Goal: Task Accomplishment & Management: Manage account settings

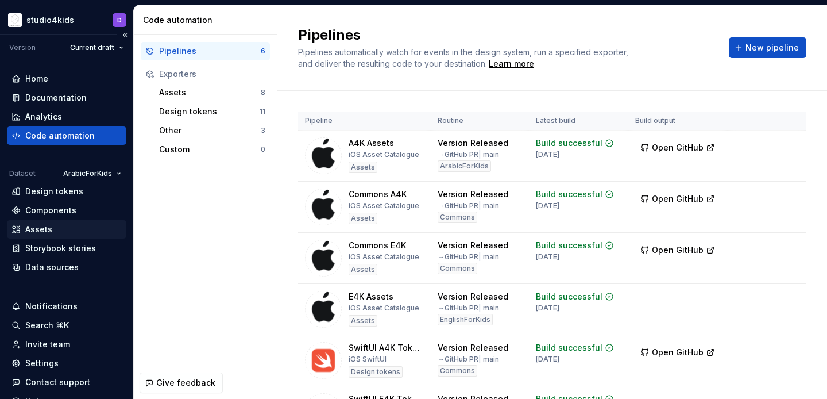
click at [42, 233] on div "Assets" at bounding box center [38, 228] width 27 height 11
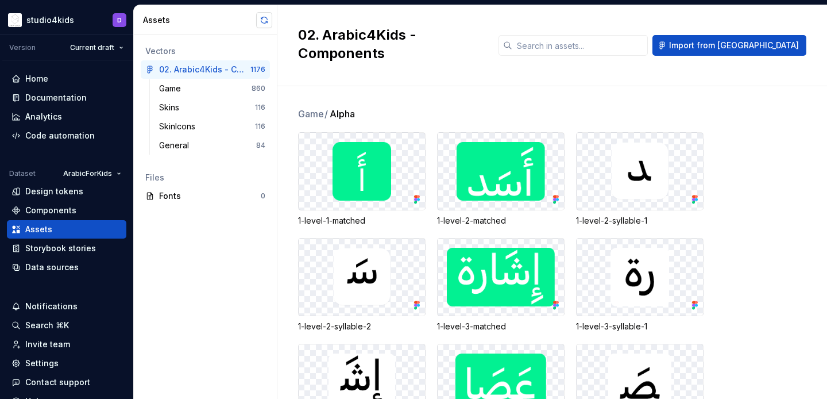
click at [267, 20] on button "button" at bounding box center [264, 20] width 16 height 16
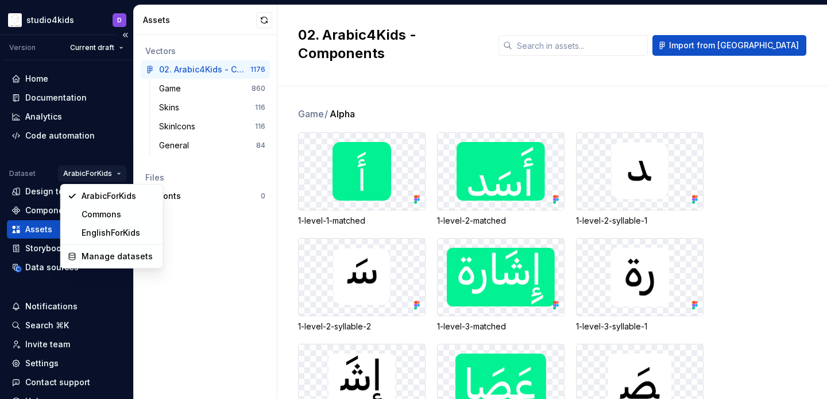
click at [106, 175] on html "studio4kids D Version Current draft Home Documentation Analytics Code automatio…" at bounding box center [413, 199] width 827 height 399
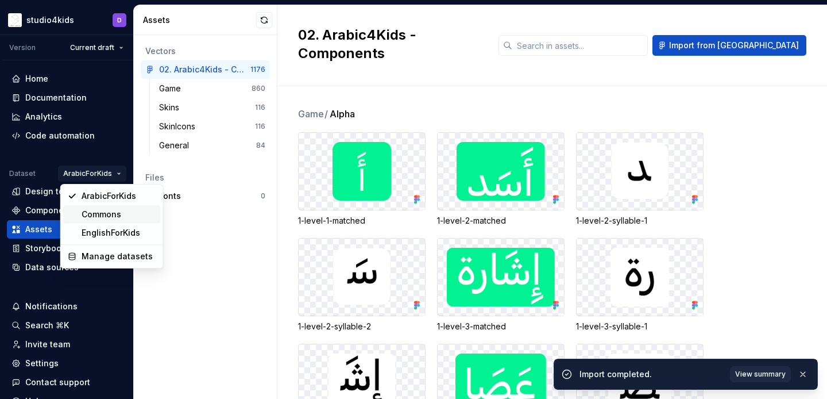
click at [125, 219] on div "Commons" at bounding box center [119, 213] width 75 height 11
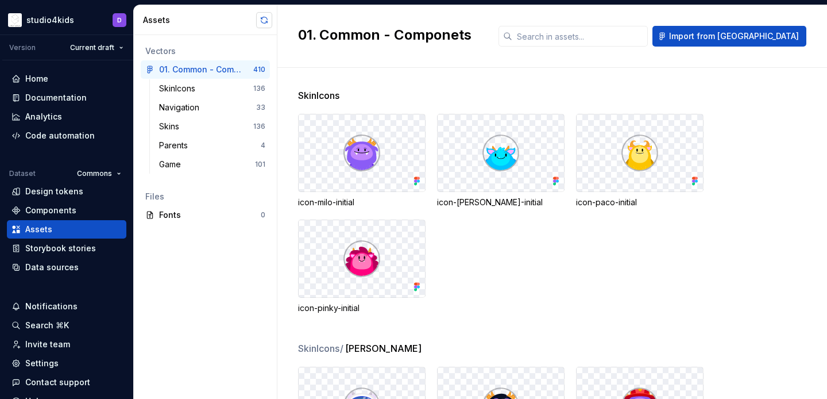
click at [263, 16] on button "button" at bounding box center [264, 20] width 16 height 16
click at [108, 169] on html "studio4kids D Version Current draft Home Documentation Analytics Code automatio…" at bounding box center [413, 199] width 827 height 399
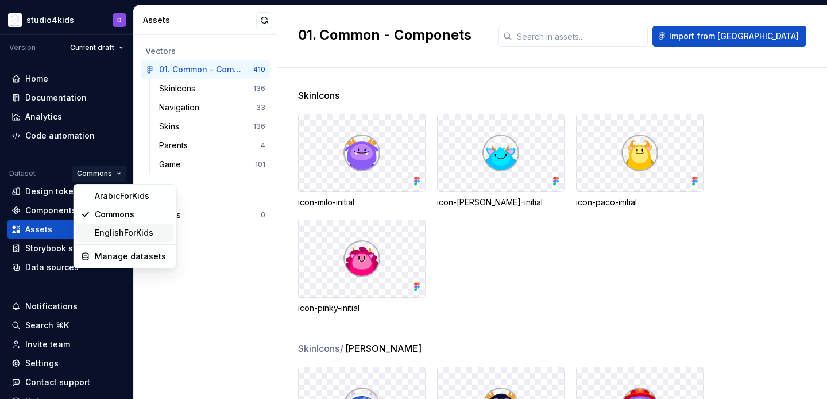
click at [118, 229] on div "EnglishForKids" at bounding box center [132, 232] width 75 height 11
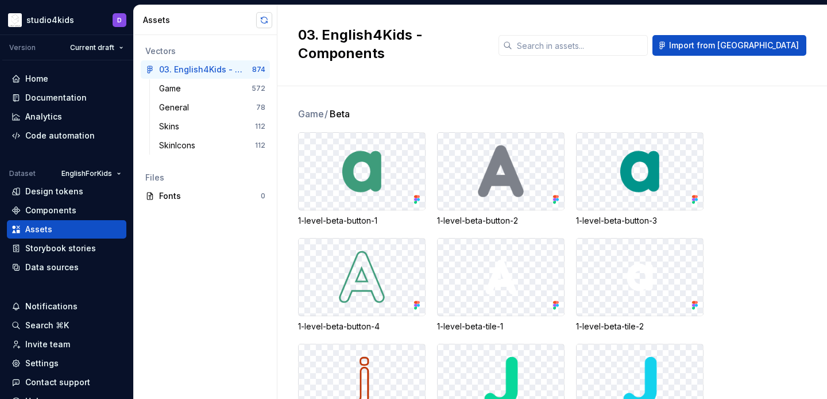
click at [262, 21] on button "button" at bounding box center [264, 20] width 16 height 16
click at [207, 91] on div "Game" at bounding box center [205, 88] width 92 height 11
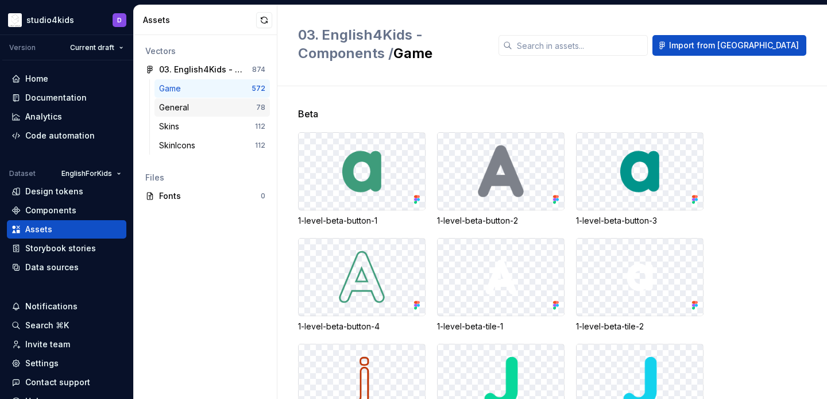
click at [235, 109] on div "General" at bounding box center [207, 107] width 97 height 11
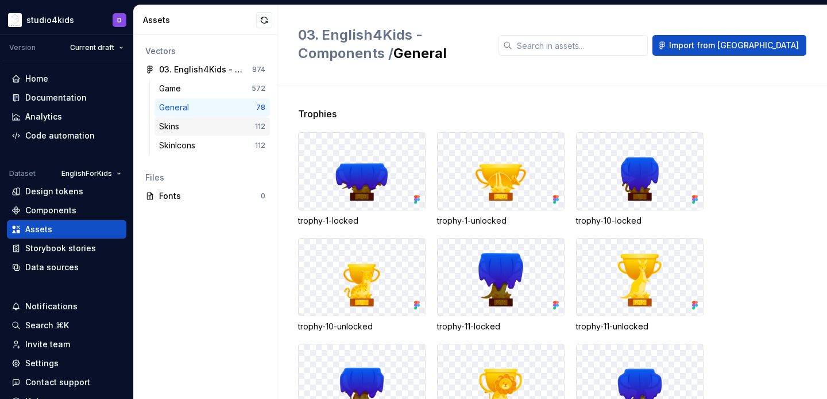
click at [240, 119] on div "Skins 112" at bounding box center [211, 126] width 115 height 18
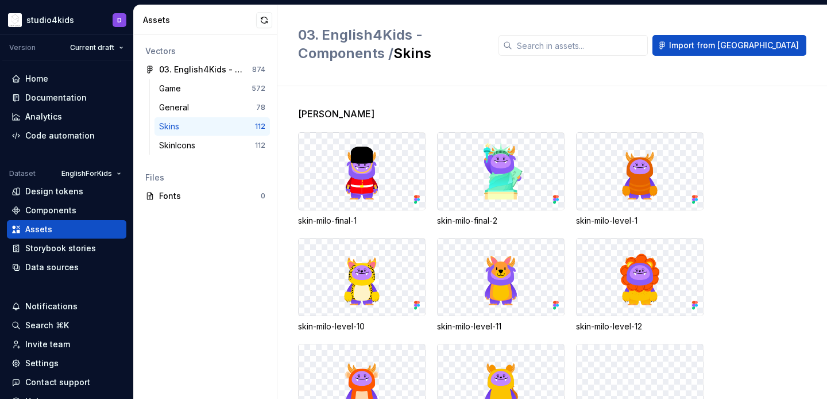
click at [247, 133] on div "Skins 112" at bounding box center [211, 126] width 115 height 18
click at [251, 139] on div "SkinIcons 112" at bounding box center [211, 145] width 115 height 18
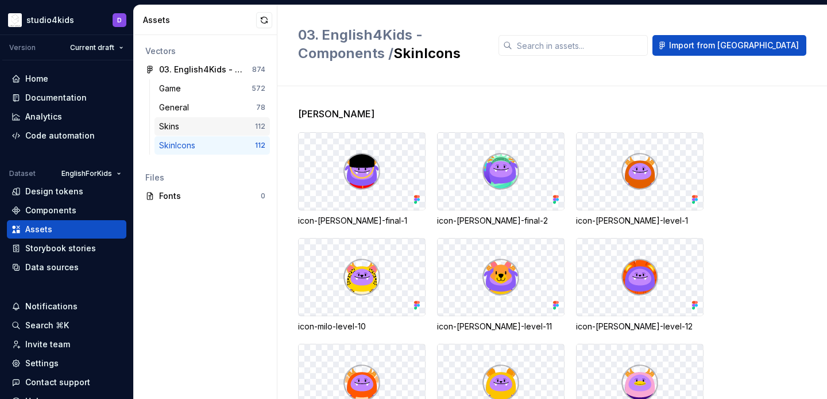
click at [247, 119] on div "Skins 112" at bounding box center [211, 126] width 115 height 18
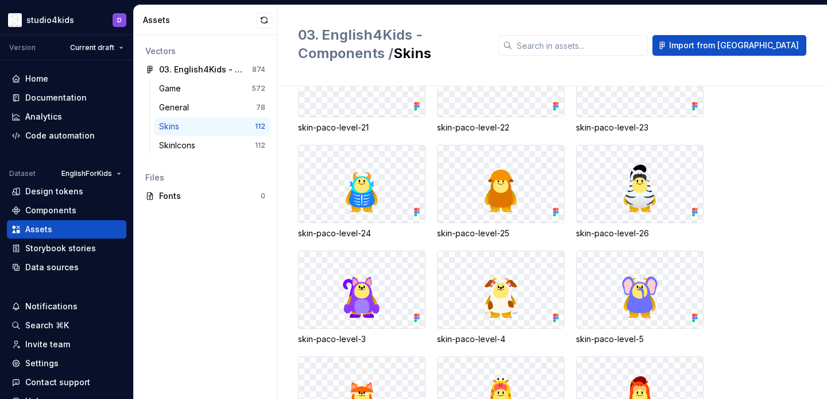
scroll to position [2898, 0]
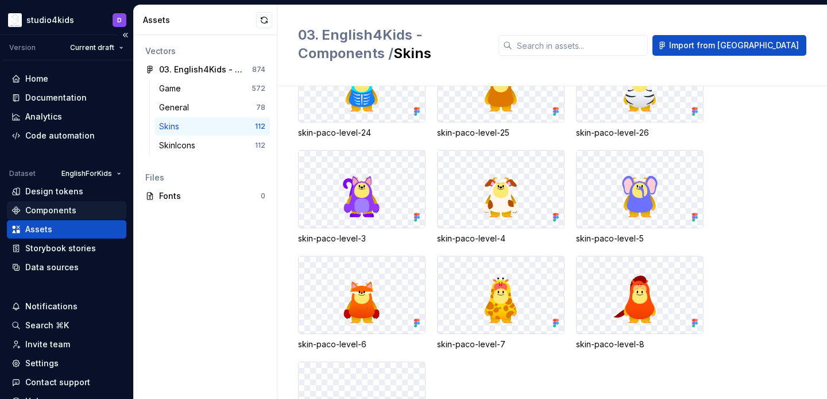
click at [71, 210] on div "Components" at bounding box center [50, 209] width 51 height 11
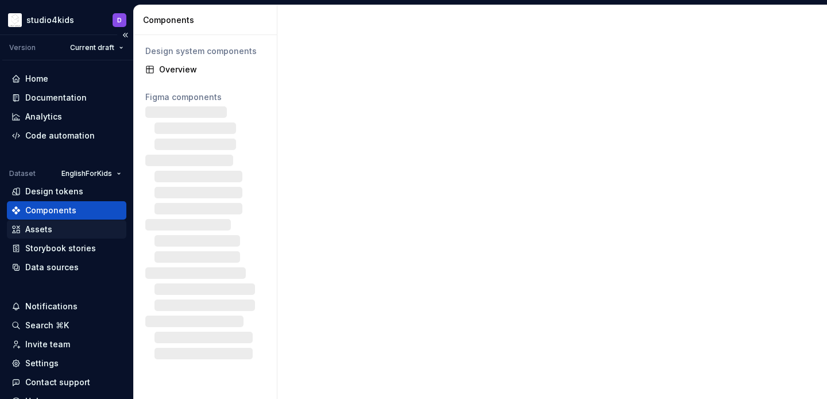
click at [71, 232] on div "Assets" at bounding box center [66, 228] width 110 height 11
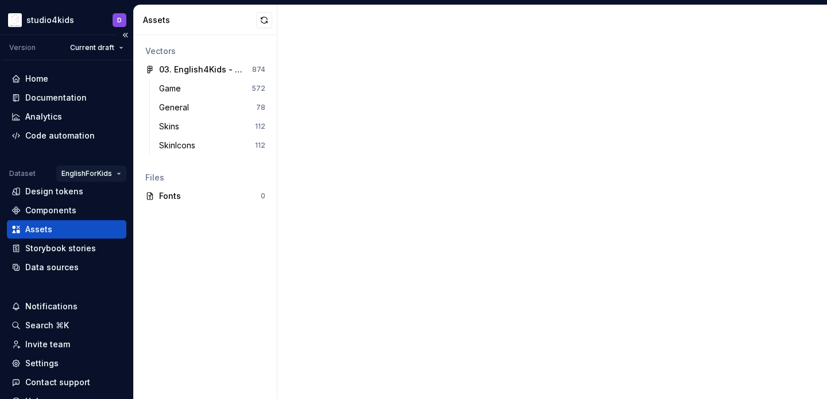
click at [88, 173] on html "studio4kids D Version Current draft Home Documentation Analytics Code automatio…" at bounding box center [413, 199] width 827 height 399
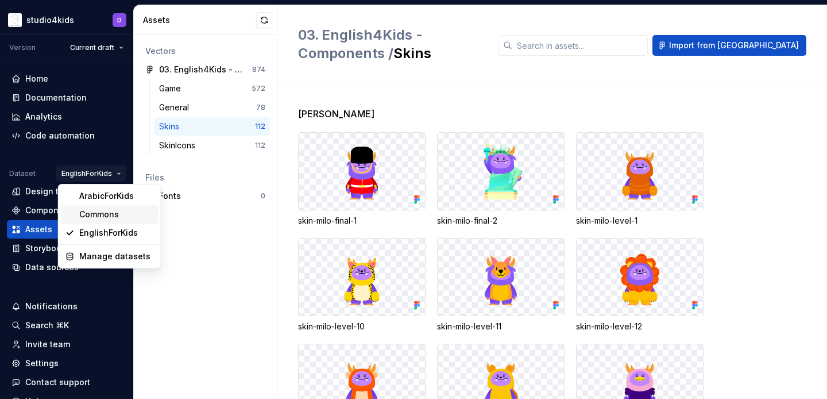
click at [90, 208] on div "Commons" at bounding box center [116, 213] width 75 height 11
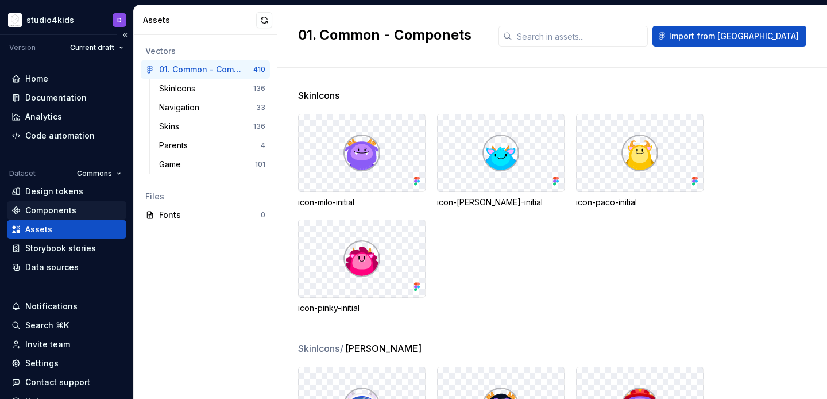
scroll to position [51, 0]
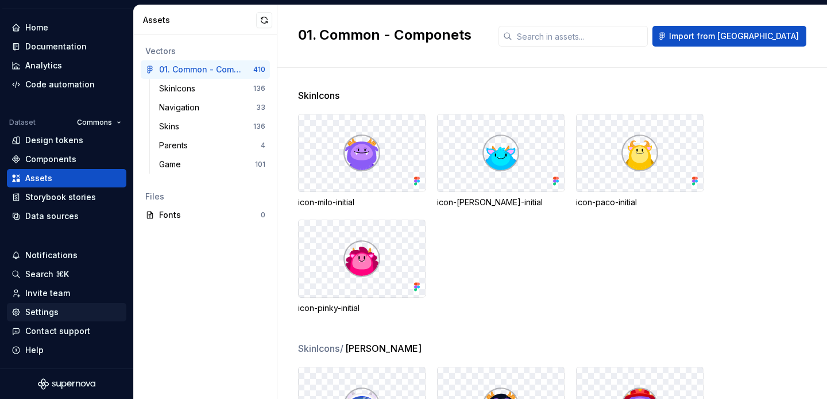
click at [32, 312] on div "Settings" at bounding box center [41, 311] width 33 height 11
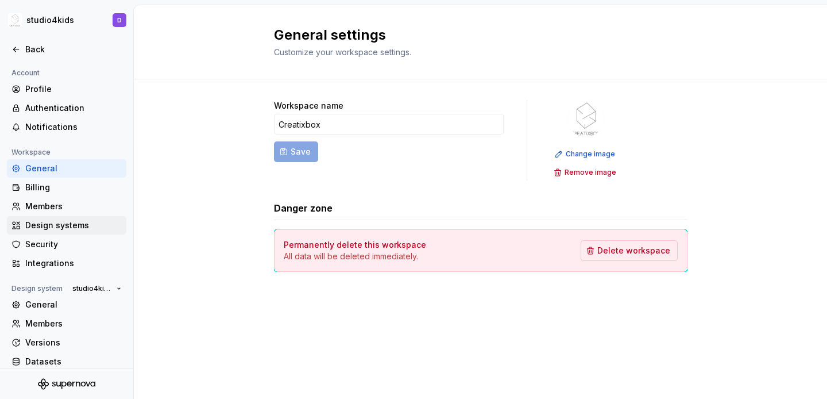
click at [35, 222] on div "Design systems" at bounding box center [73, 224] width 96 height 11
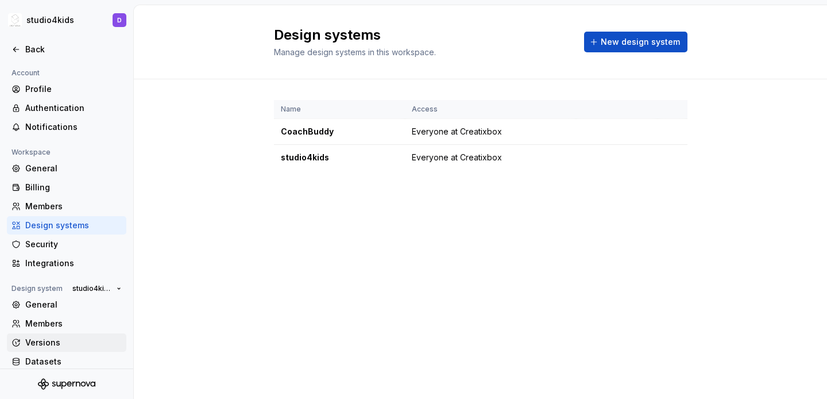
click at [68, 341] on div "Versions" at bounding box center [73, 342] width 96 height 11
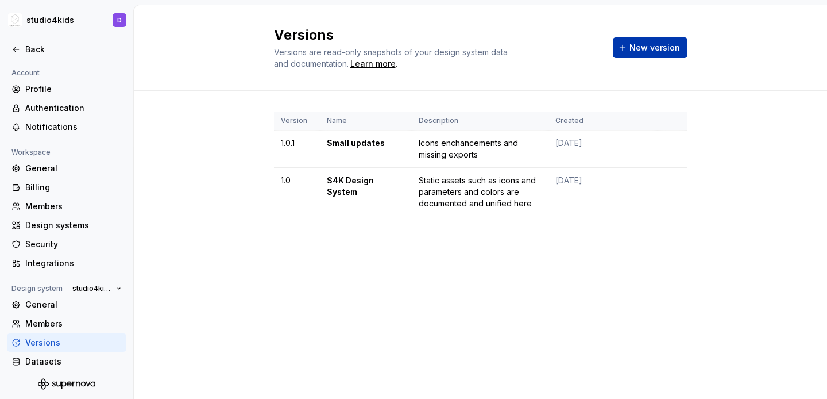
click at [647, 49] on span "New version" at bounding box center [654, 47] width 51 height 11
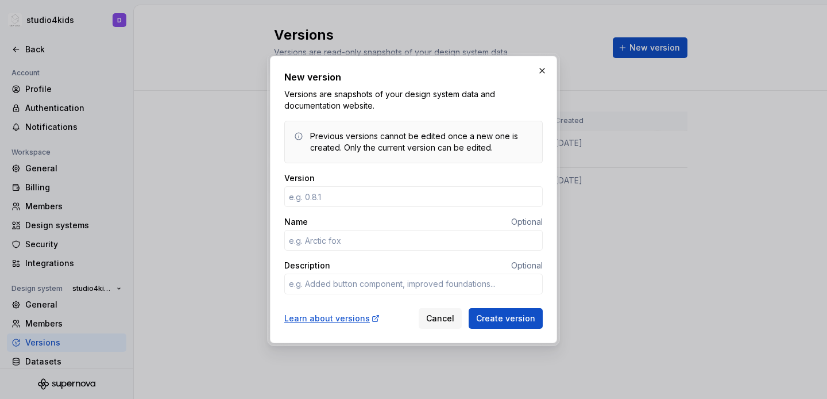
type input "1"
type textarea "*"
type input "1.0.2"
type textarea "*"
click at [476, 235] on input "Name" at bounding box center [413, 240] width 258 height 21
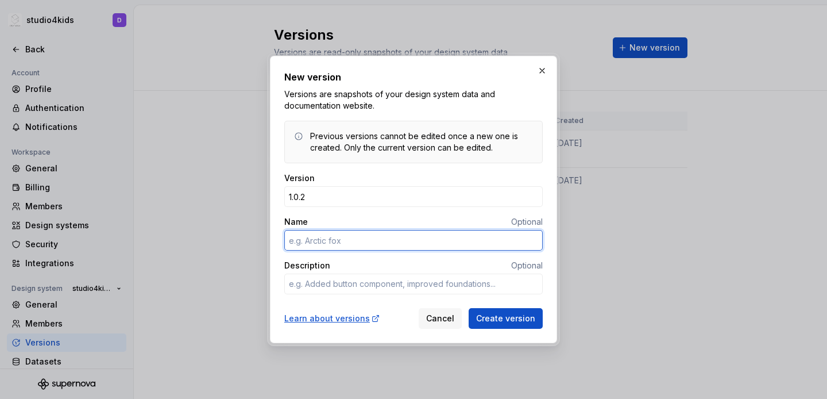
type input "F"
type textarea "*"
type input "A"
type textarea "*"
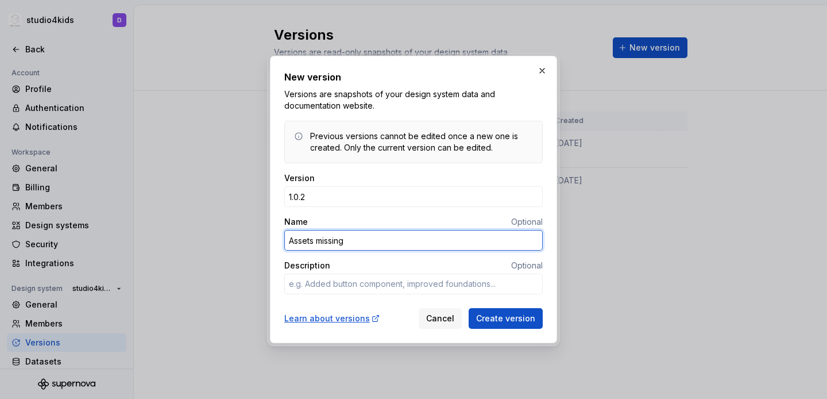
click at [375, 239] on input "Assets missing" at bounding box center [413, 240] width 258 height 21
type input "Missing assets restablished"
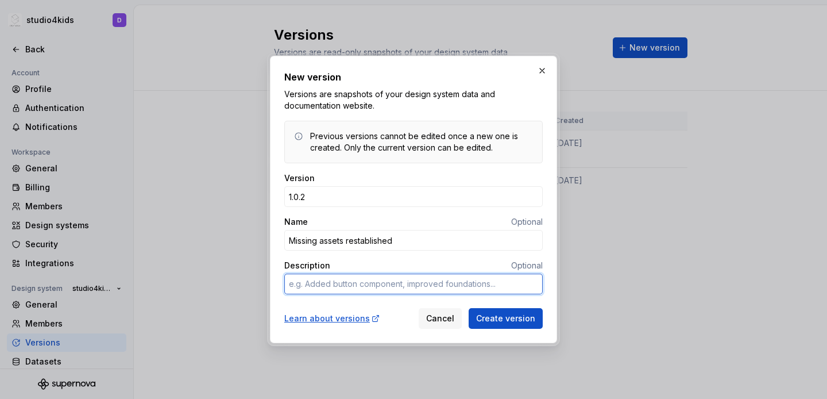
type textarea "*"
click at [354, 279] on textarea "Description" at bounding box center [413, 283] width 258 height 21
type textarea "i"
type textarea "*"
type textarea "in"
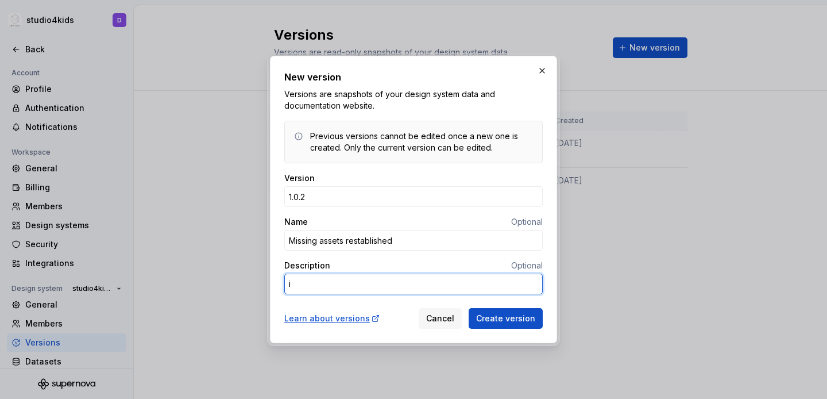
type textarea "*"
type textarea "ini"
type textarea "*"
type textarea "init"
type textarea "*"
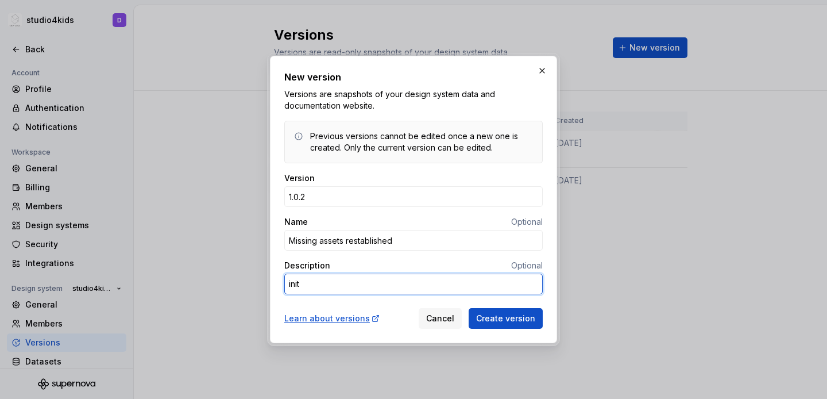
type textarea "initi"
type textarea "*"
type textarea "initia"
type textarea "*"
type textarea "initial"
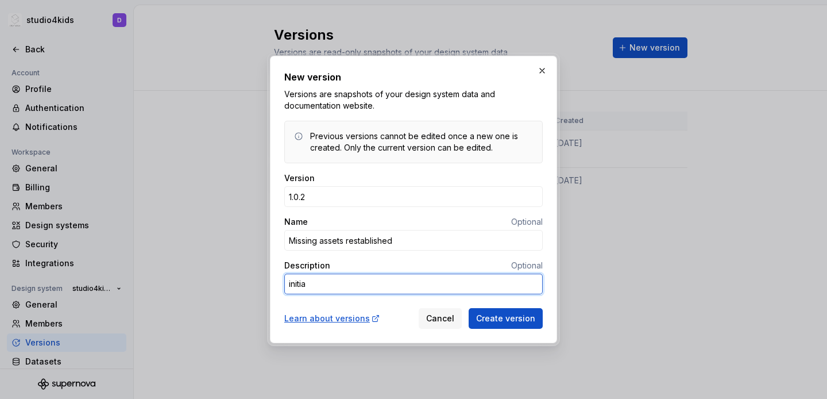
type textarea "*"
type textarea "initial"
type textarea "*"
type textarea "initial s"
type textarea "*"
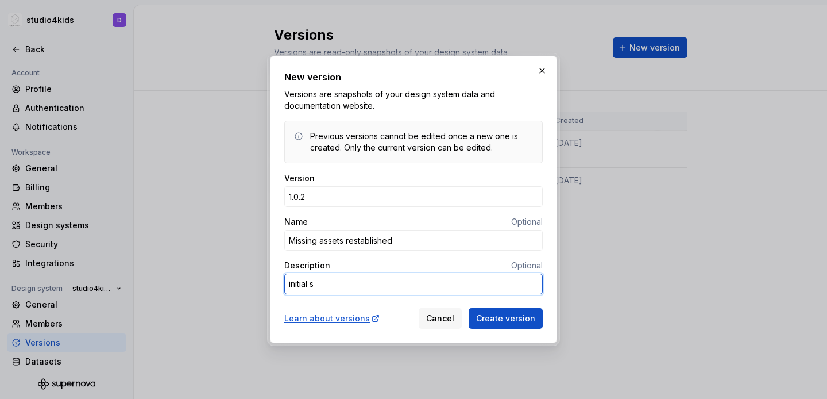
type textarea "initial sk"
type textarea "*"
type textarea "initial ski"
type textarea "*"
type textarea "initial skin"
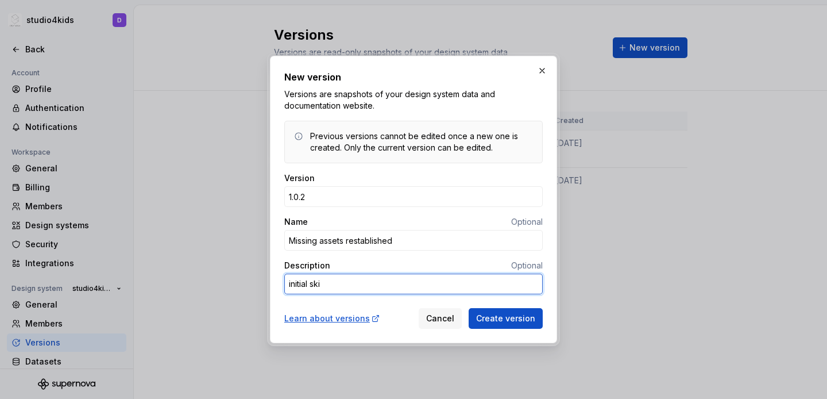
type textarea "*"
type textarea "initial skins"
type textarea "*"
type textarea "initial skins"
type textarea "*"
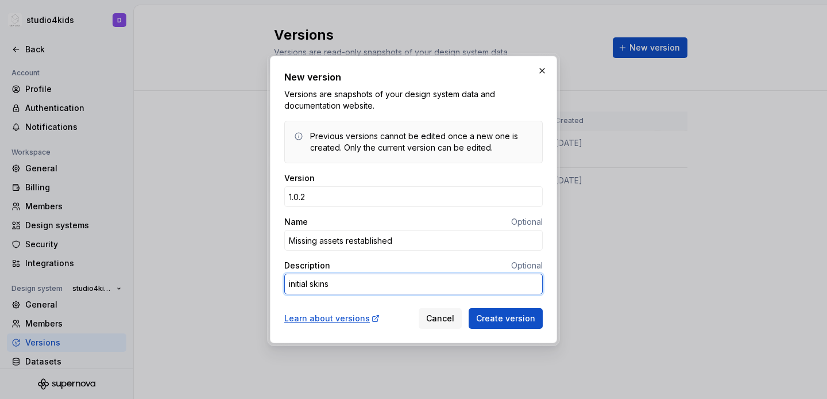
type textarea "initial skins r"
type textarea "*"
type textarea "initial skins re"
type textarea "*"
type textarea "initial skins res"
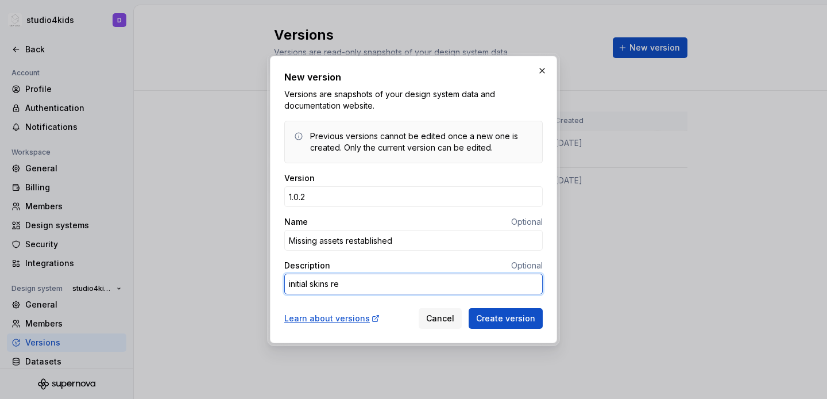
type textarea "*"
type textarea "initial skins rest"
type textarea "*"
type textarea "initial skins resto"
type textarea "*"
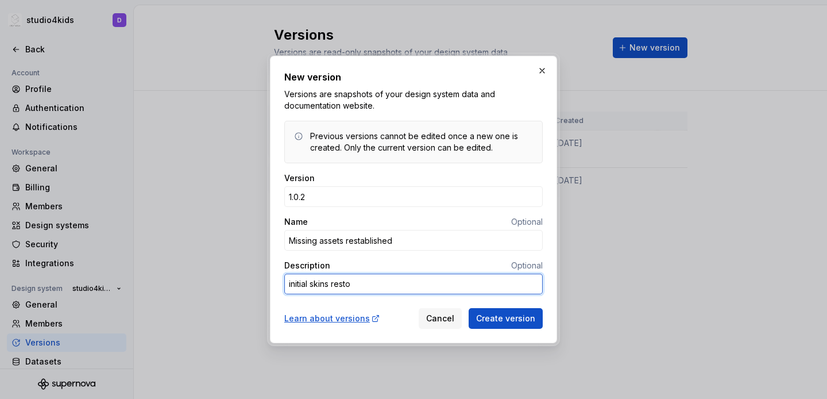
type textarea "initial skins restor"
type textarea "*"
type textarea "initial skins restore"
type textarea "*"
type textarea "initial skins restores"
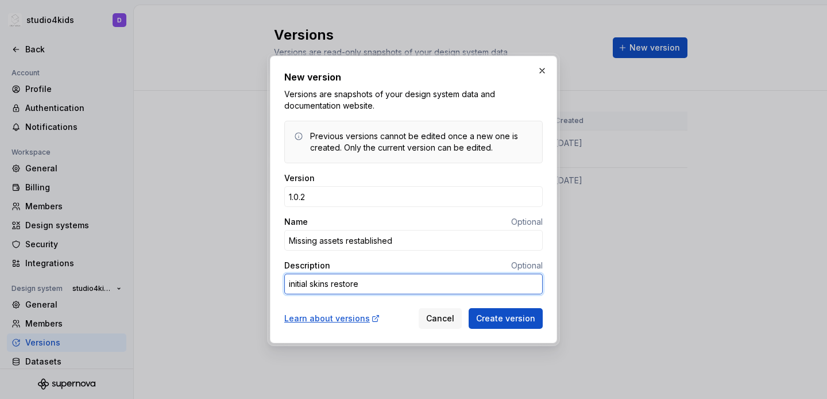
type textarea "*"
type textarea "initial skins restore"
type textarea "*"
type textarea "initial skins restored"
type textarea "*"
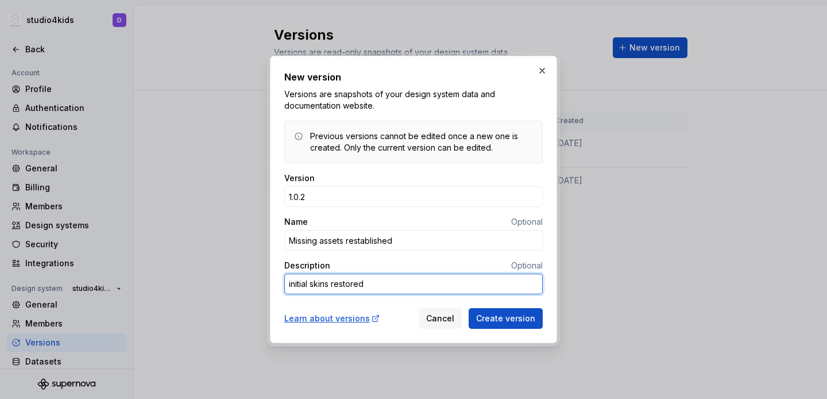
type textarea "initial skins restored"
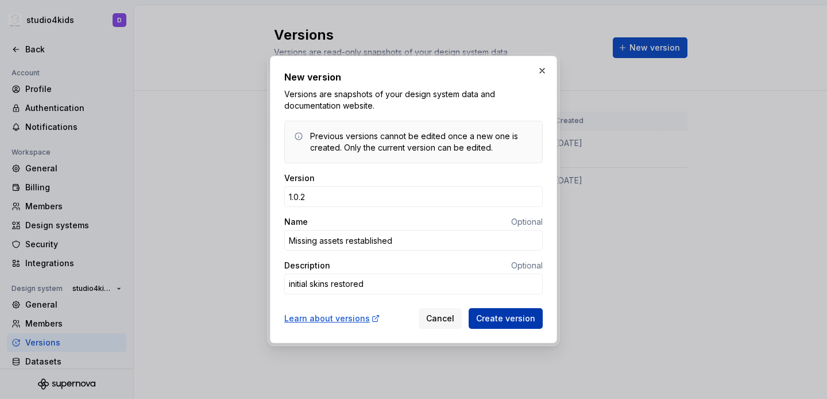
click at [504, 318] on span "Create version" at bounding box center [505, 317] width 59 height 11
type textarea "*"
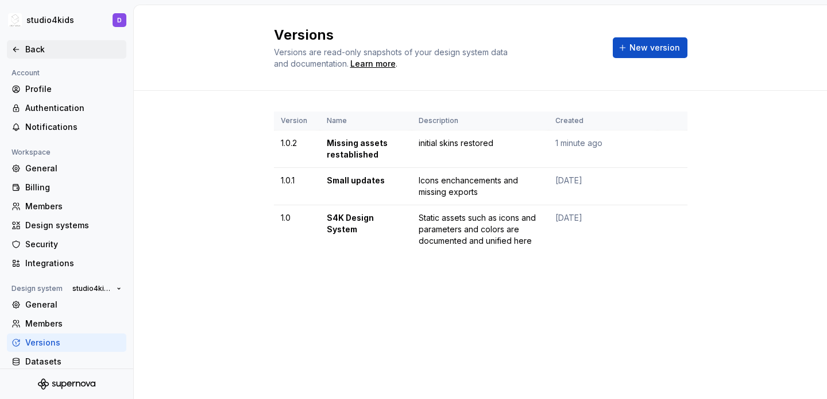
click at [16, 45] on icon at bounding box center [15, 49] width 9 height 9
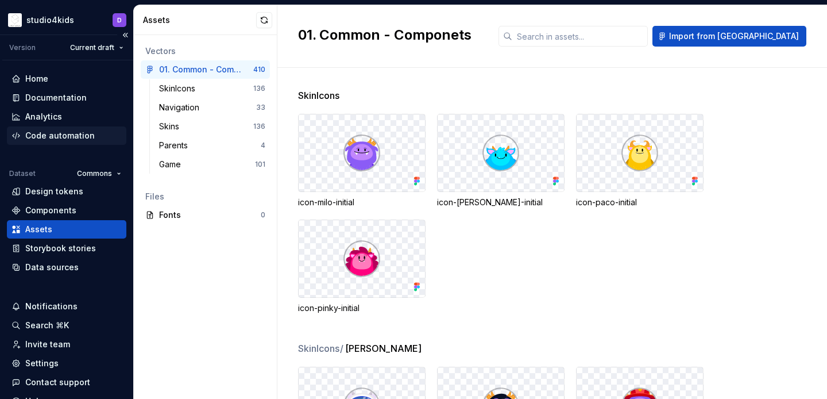
click at [64, 139] on div "Code automation" at bounding box center [59, 135] width 69 height 11
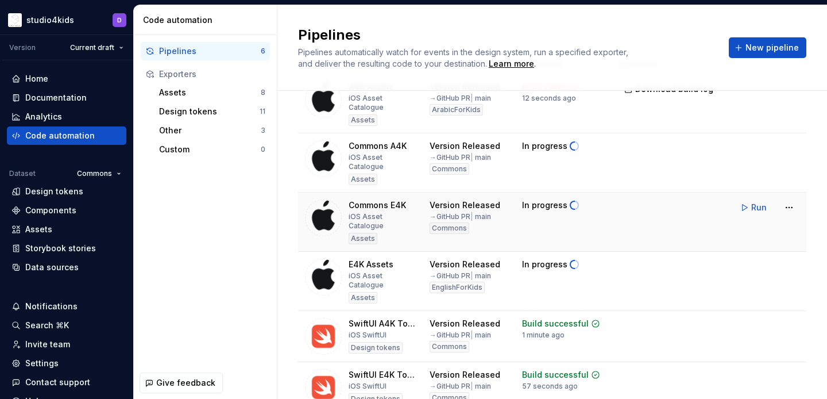
scroll to position [5, 0]
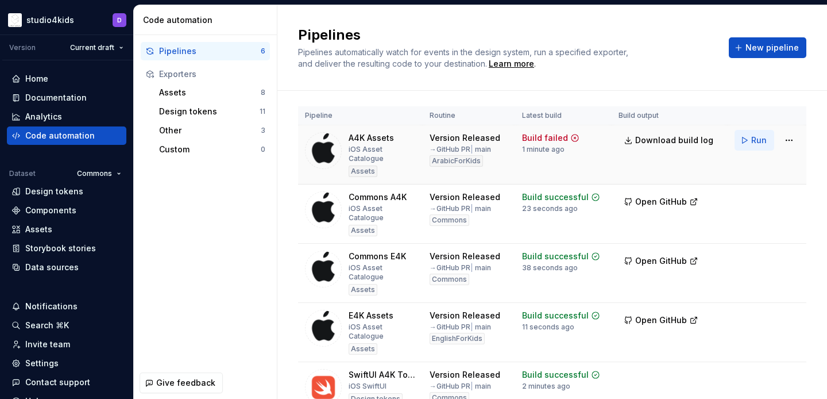
click at [752, 134] on span "Run" at bounding box center [759, 139] width 16 height 11
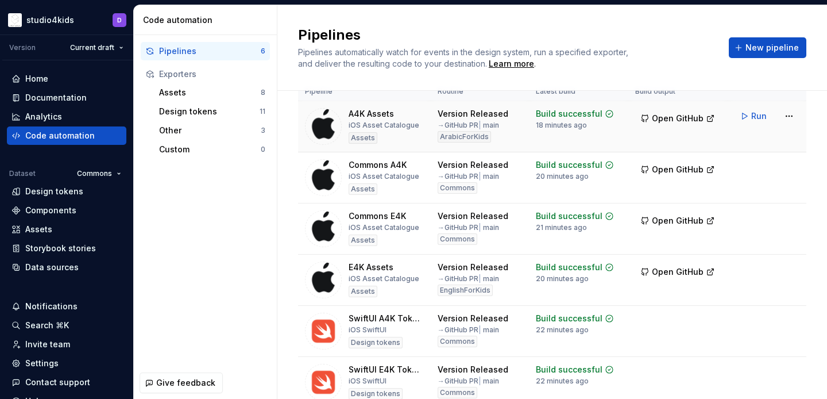
scroll to position [0, 0]
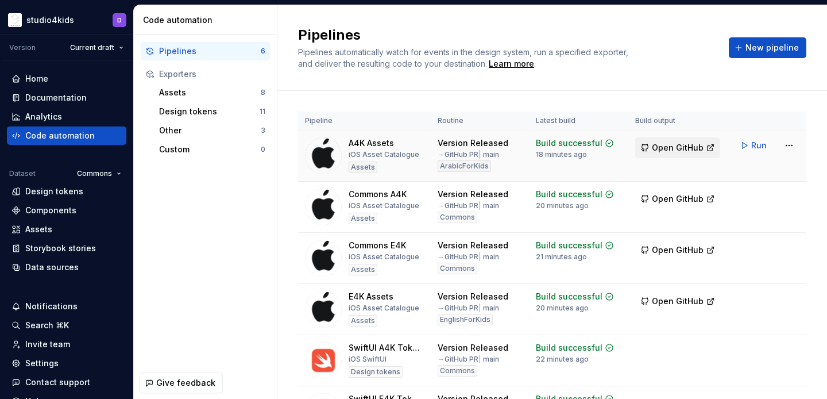
click at [668, 145] on span "Open GitHub" at bounding box center [678, 147] width 52 height 11
click at [687, 202] on span "Open GitHub" at bounding box center [678, 198] width 52 height 11
click at [659, 250] on span "Open GitHub" at bounding box center [678, 249] width 52 height 11
click at [682, 299] on span "Open GitHub" at bounding box center [678, 300] width 52 height 11
click at [671, 195] on span "Open GitHub" at bounding box center [678, 198] width 52 height 11
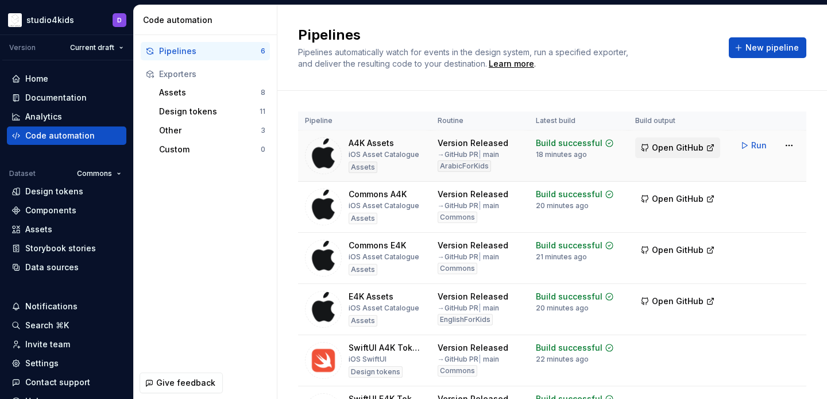
click at [658, 152] on span "Open GitHub" at bounding box center [678, 147] width 52 height 11
click at [671, 194] on span "Open GitHub" at bounding box center [678, 198] width 52 height 11
click at [671, 241] on button "Open GitHub" at bounding box center [677, 249] width 85 height 21
click at [682, 302] on span "Open GitHub" at bounding box center [678, 300] width 52 height 11
click at [101, 166] on html "studio4kids D Version Current draft Home Documentation Analytics Code automatio…" at bounding box center [413, 199] width 827 height 399
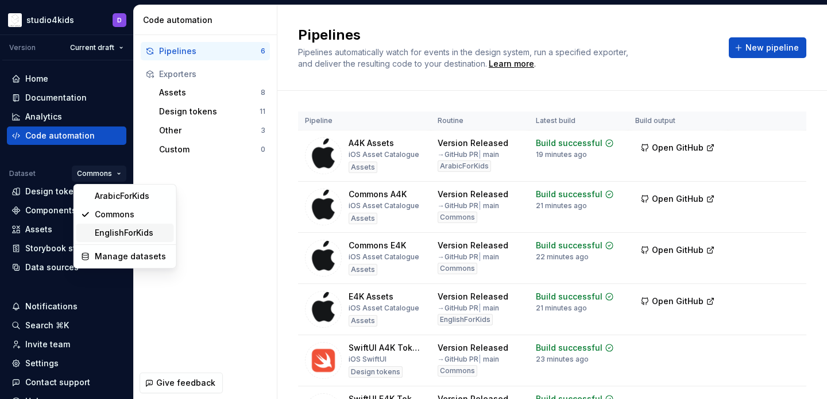
click at [126, 233] on div "EnglishForKids" at bounding box center [132, 232] width 75 height 11
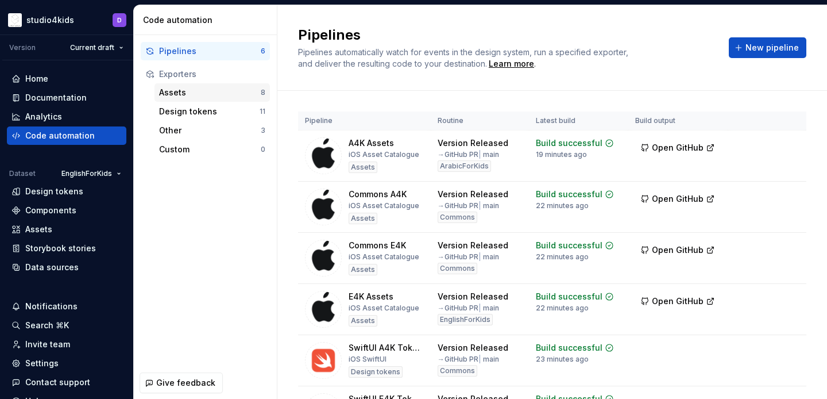
click at [186, 96] on div "Assets" at bounding box center [210, 92] width 102 height 11
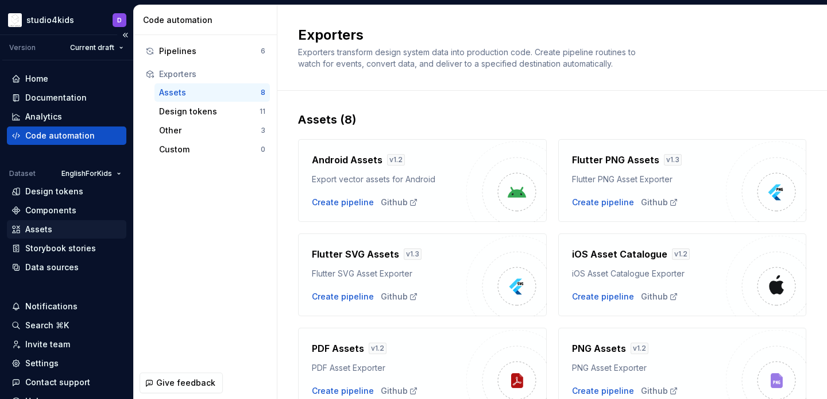
click at [37, 225] on div "Assets" at bounding box center [38, 228] width 27 height 11
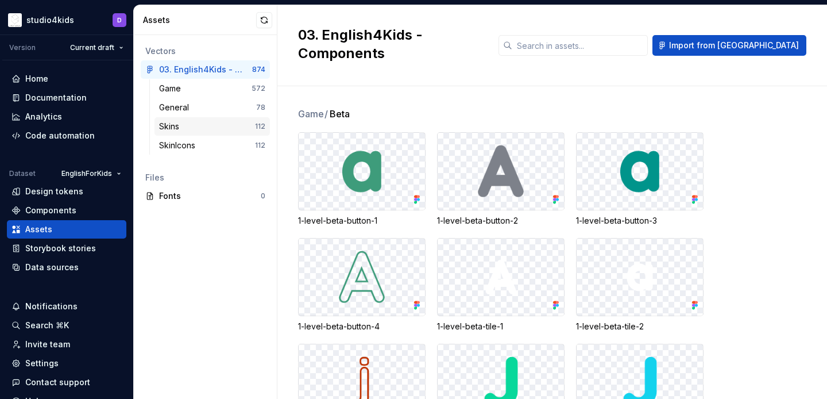
click at [199, 122] on div "Skins" at bounding box center [207, 126] width 96 height 11
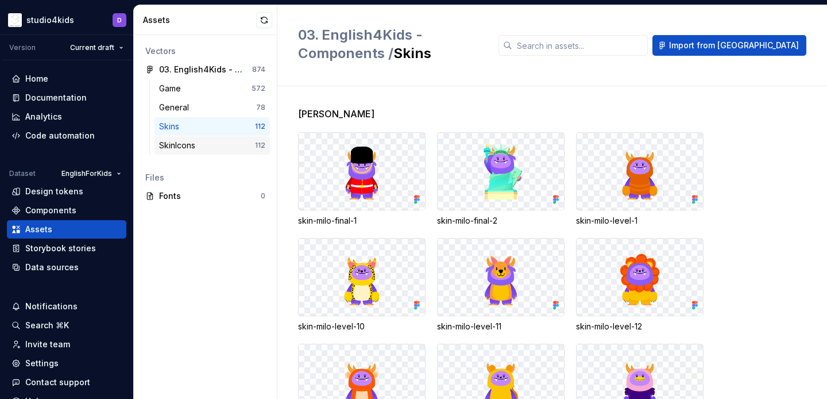
click at [215, 150] on div "SkinIcons" at bounding box center [207, 145] width 96 height 11
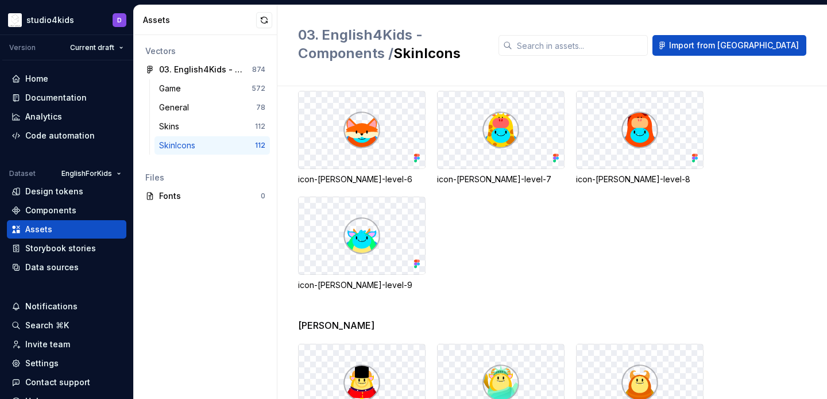
scroll to position [2180, 0]
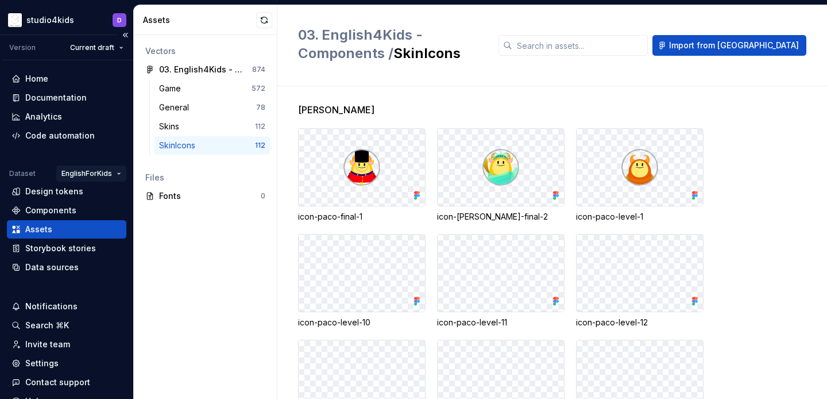
click at [105, 172] on html "studio4kids D Version Current draft Home Documentation Analytics Code automatio…" at bounding box center [413, 199] width 827 height 399
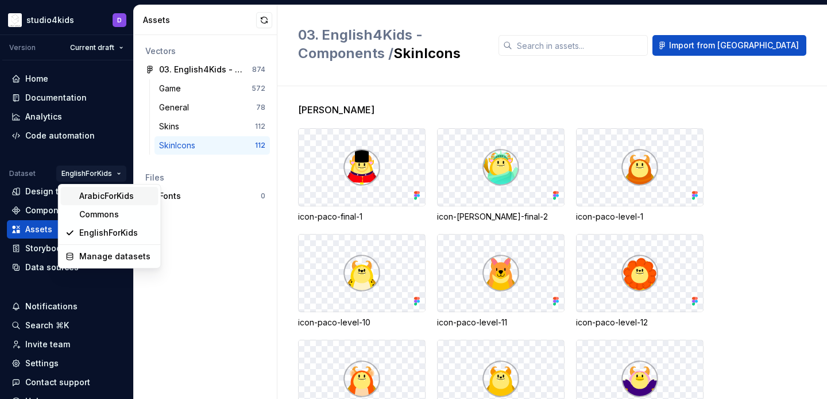
click at [122, 201] on div "ArabicForKids" at bounding box center [116, 195] width 75 height 11
